Goal: Transaction & Acquisition: Register for event/course

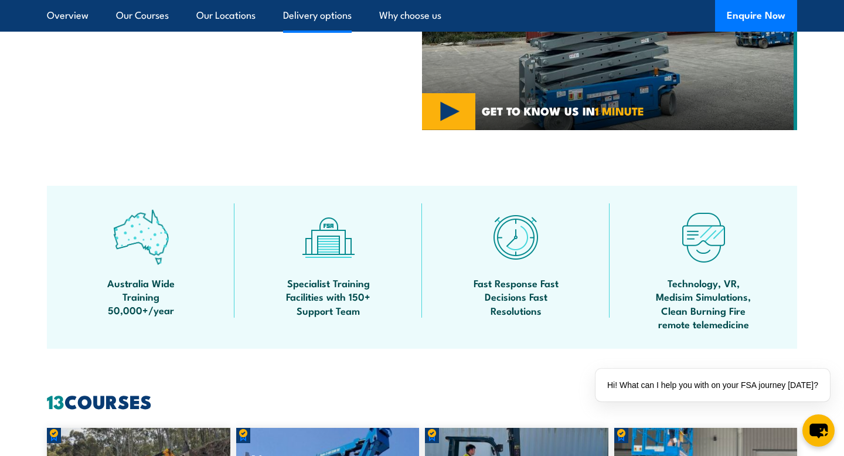
scroll to position [279, 0]
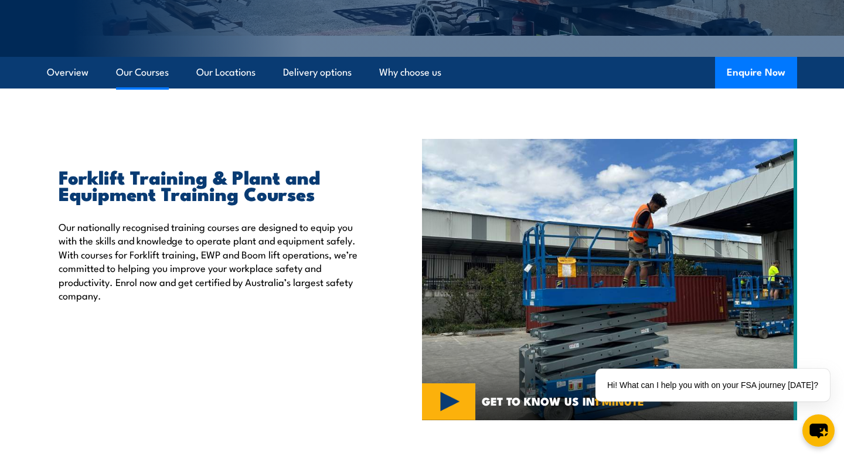
click at [147, 77] on link "Our Courses" at bounding box center [142, 72] width 53 height 31
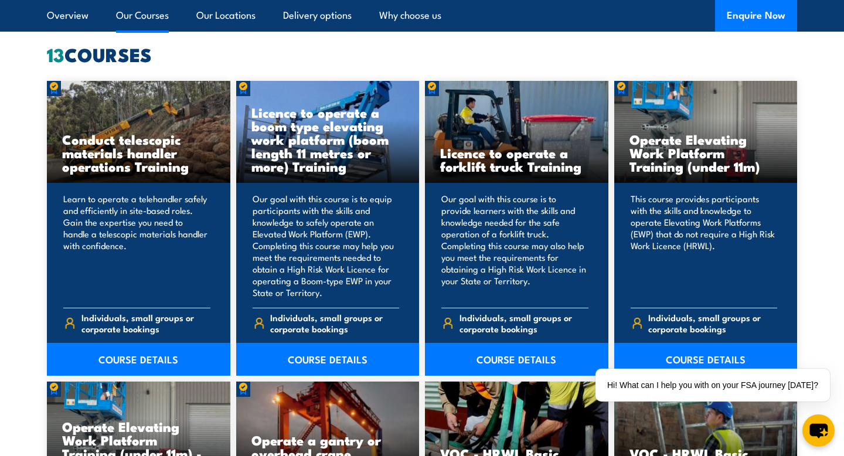
scroll to position [923, 0]
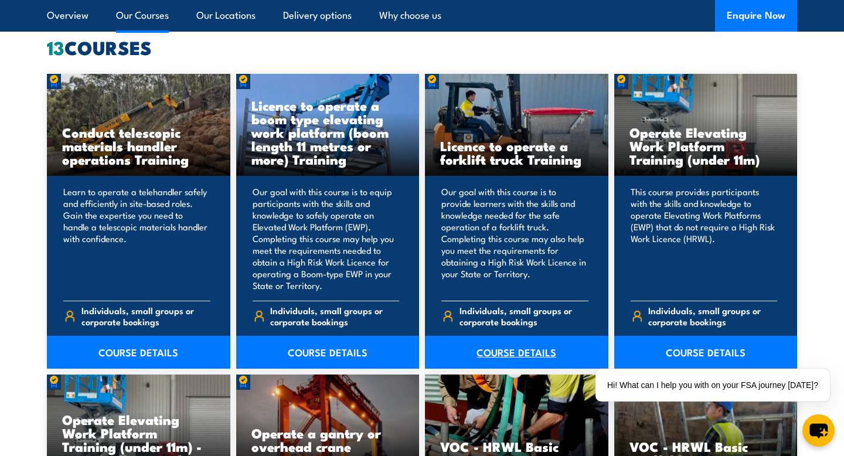
click at [510, 354] on link "COURSE DETAILS" at bounding box center [516, 352] width 183 height 33
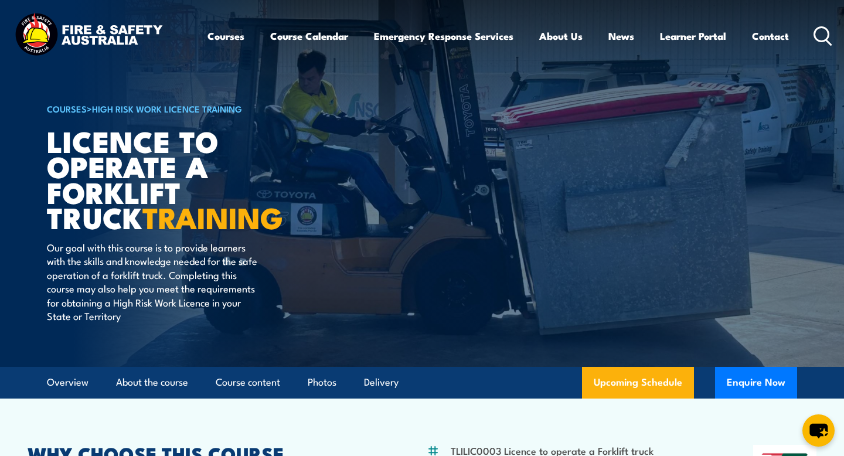
scroll to position [14, 0]
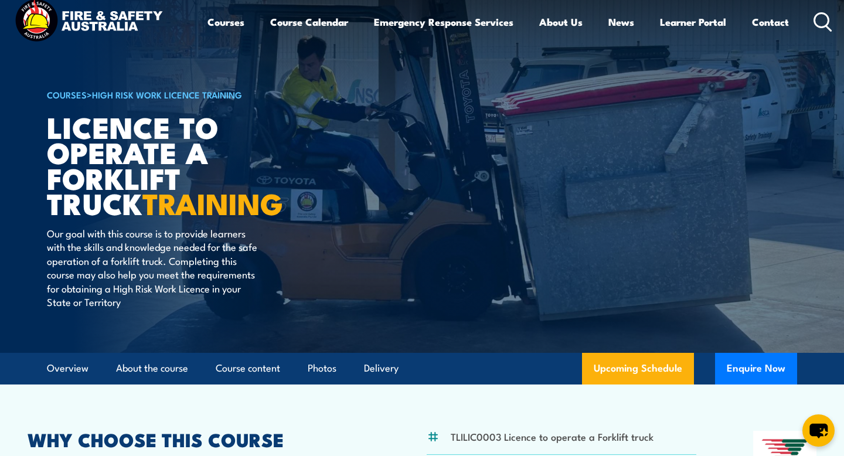
click at [3, 155] on img at bounding box center [422, 169] width 844 height 367
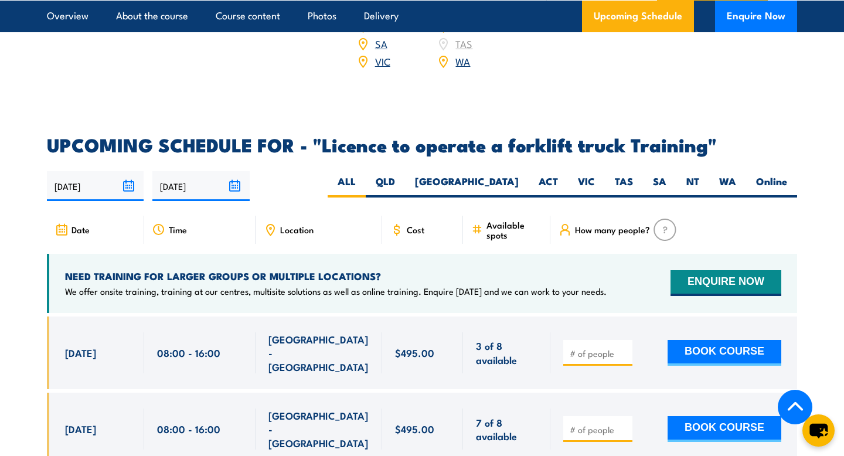
scroll to position [1846, 0]
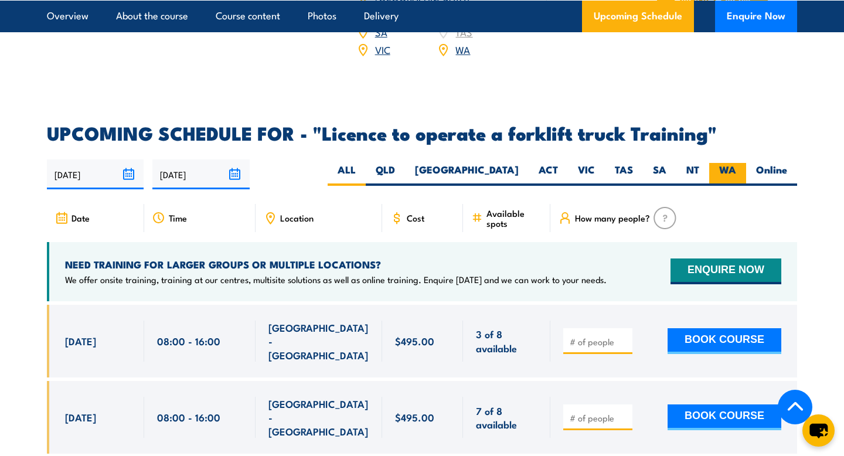
click at [731, 163] on label "WA" at bounding box center [727, 174] width 37 height 23
click at [736, 163] on input "WA" at bounding box center [740, 167] width 8 height 8
radio input "true"
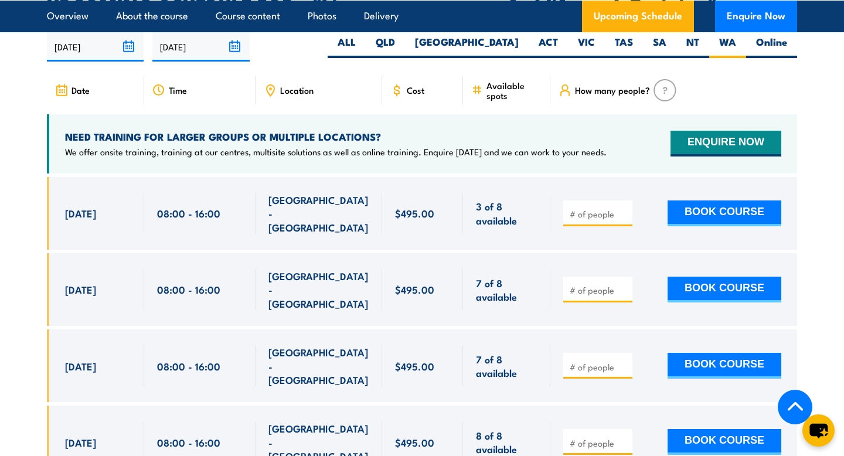
scroll to position [1979, 0]
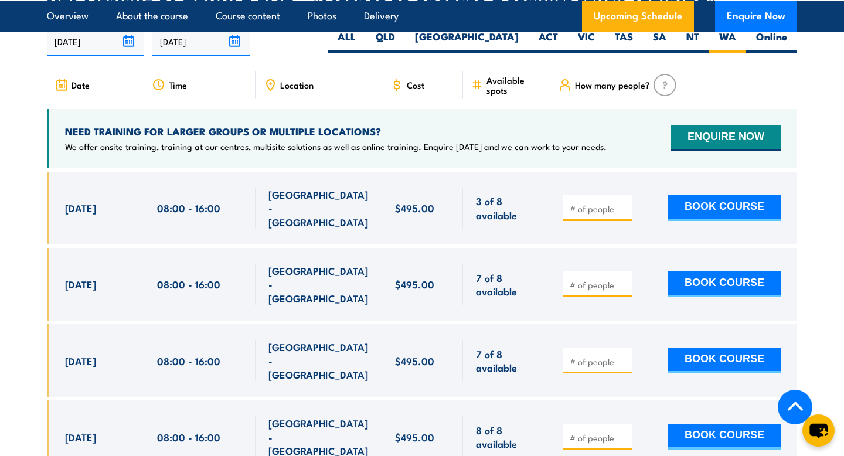
click at [574, 203] on input "number" at bounding box center [599, 209] width 59 height 12
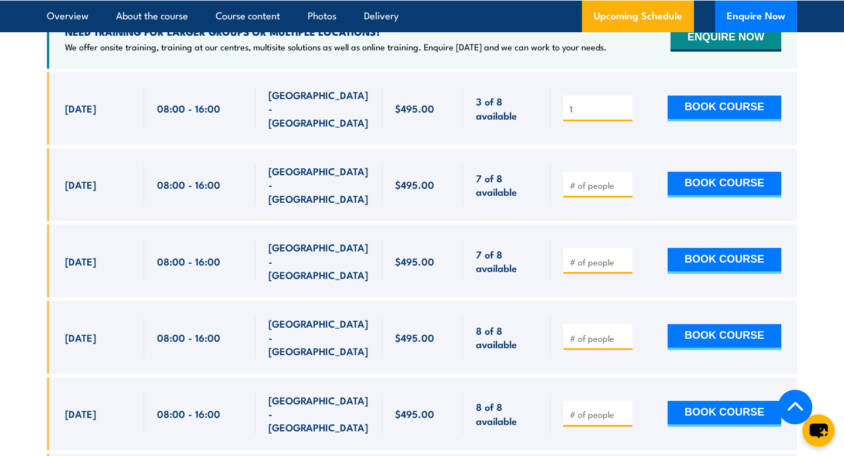
scroll to position [2009, 0]
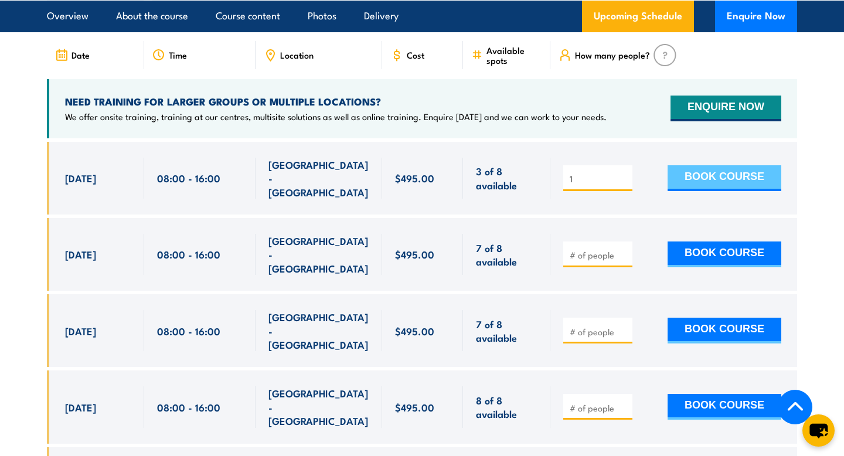
type input "1"
click at [746, 165] on button "BOOK COURSE" at bounding box center [724, 178] width 114 height 26
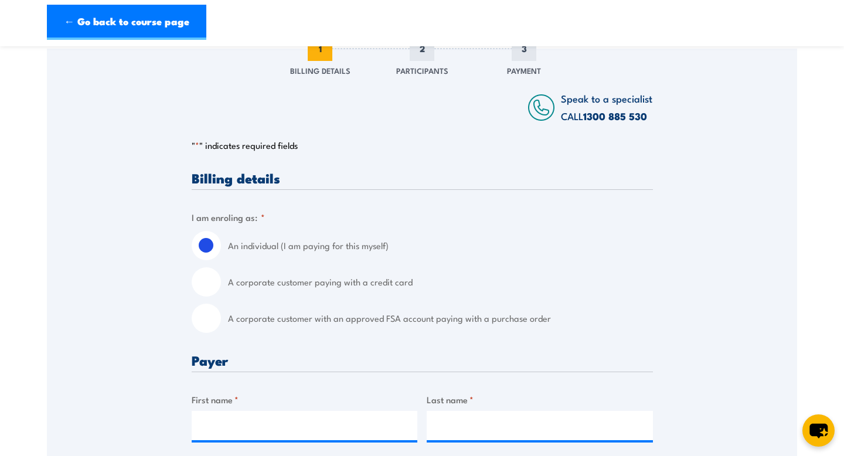
scroll to position [168, 0]
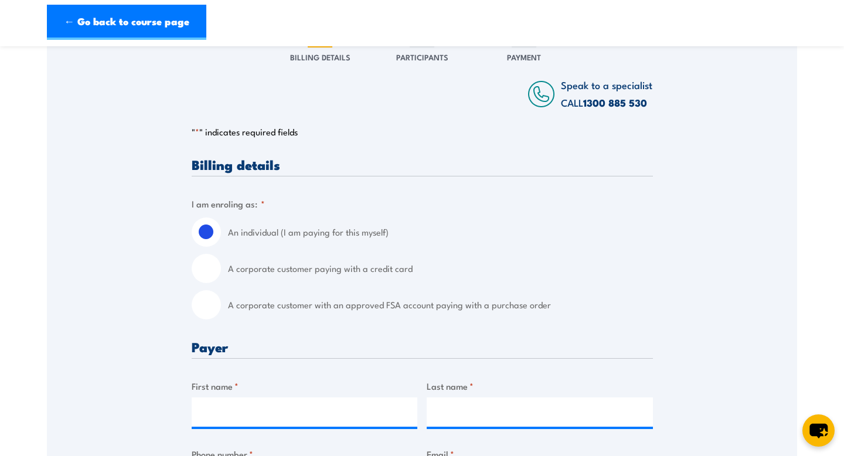
click at [356, 310] on label "A corporate customer with an approved FSA account paying with a purchase order" at bounding box center [440, 304] width 425 height 29
click at [221, 310] on input "A corporate customer with an approved FSA account paying with a purchase order" at bounding box center [206, 304] width 29 height 29
radio input "true"
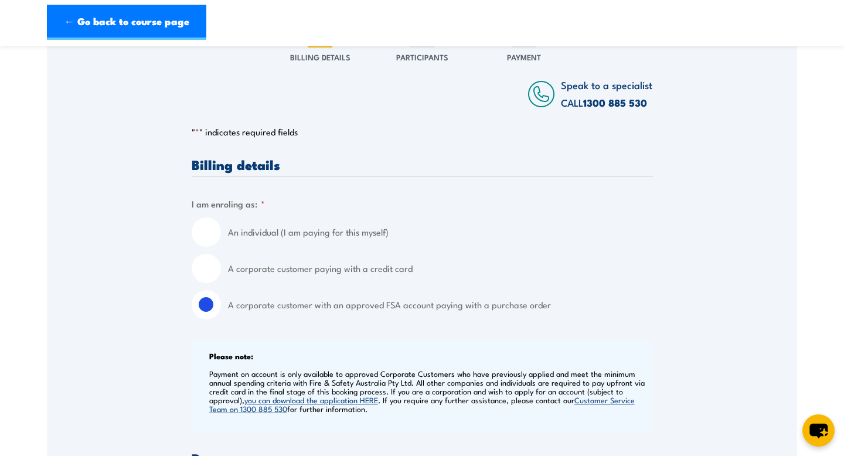
scroll to position [256, 0]
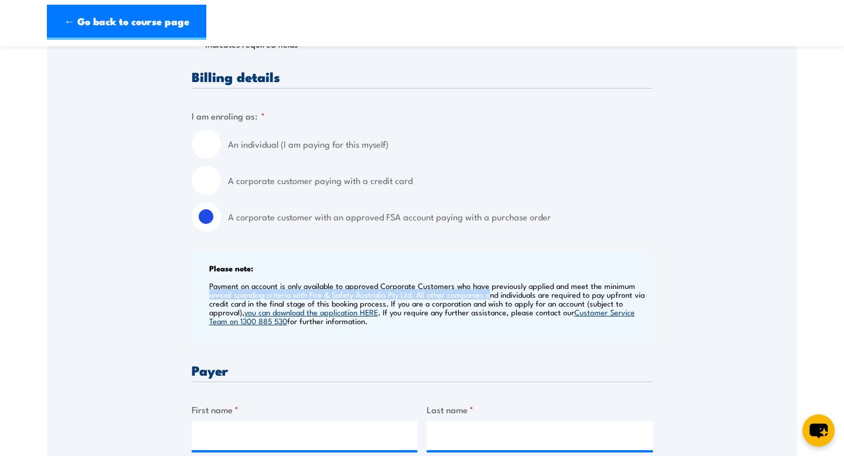
drag, startPoint x: 209, startPoint y: 296, endPoint x: 486, endPoint y: 294, distance: 276.6
click at [486, 294] on p "Payment on account is only available to approved Corporate Customers who have p…" at bounding box center [429, 303] width 441 height 44
click at [257, 182] on label "A corporate customer paying with a credit card" at bounding box center [440, 180] width 425 height 29
click at [221, 182] on input "A corporate customer paying with a credit card" at bounding box center [206, 180] width 29 height 29
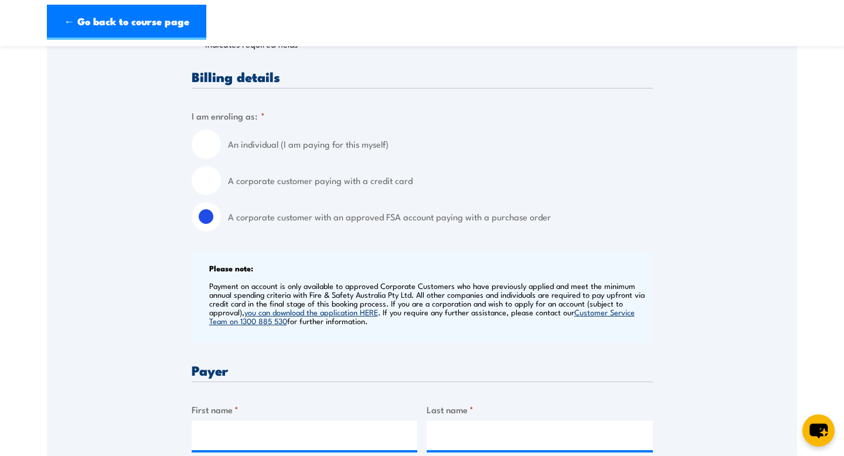
radio input "true"
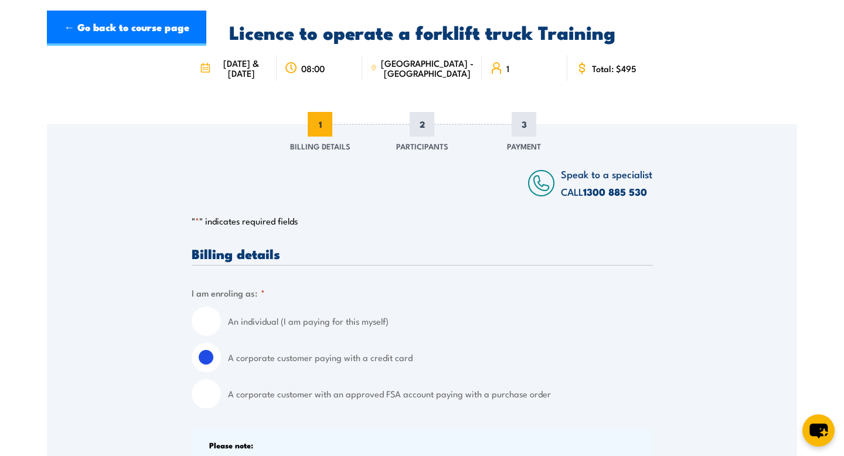
scroll to position [0, 0]
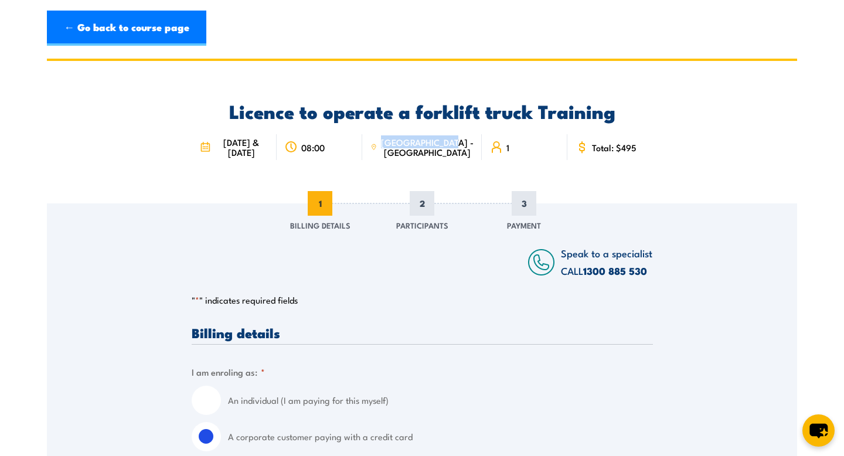
drag, startPoint x: 403, startPoint y: 142, endPoint x: 443, endPoint y: 155, distance: 42.1
click at [443, 155] on span "[GEOGRAPHIC_DATA] - [GEOGRAPHIC_DATA]" at bounding box center [426, 147] width 93 height 20
